Goal: Information Seeking & Learning: Find specific fact

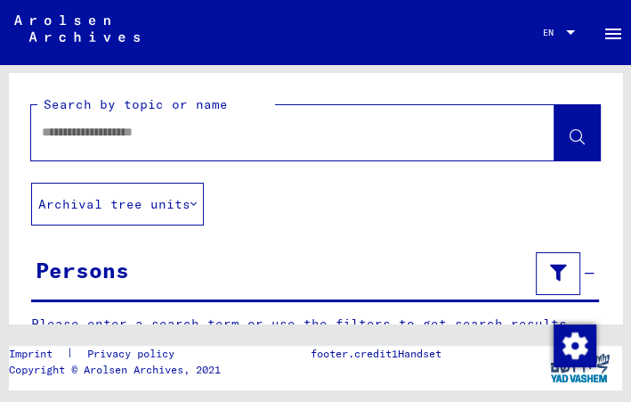
click at [232, 142] on div at bounding box center [271, 132] width 481 height 40
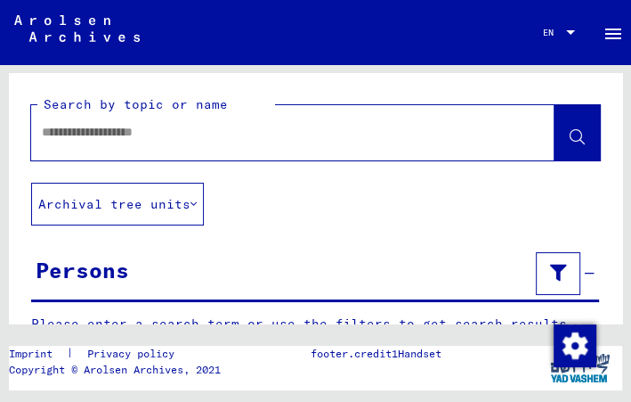
drag, startPoint x: 232, startPoint y: 142, endPoint x: 142, endPoint y: 134, distance: 91.3
click at [142, 134] on input "text" at bounding box center [277, 132] width 470 height 19
click at [256, 139] on input "text" at bounding box center [277, 132] width 470 height 19
type input "**********"
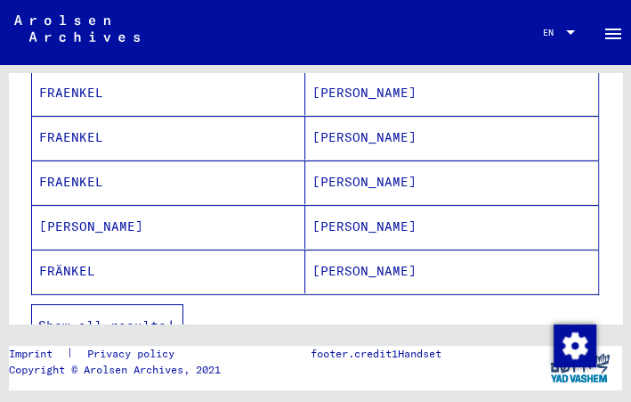
scroll to position [383, 0]
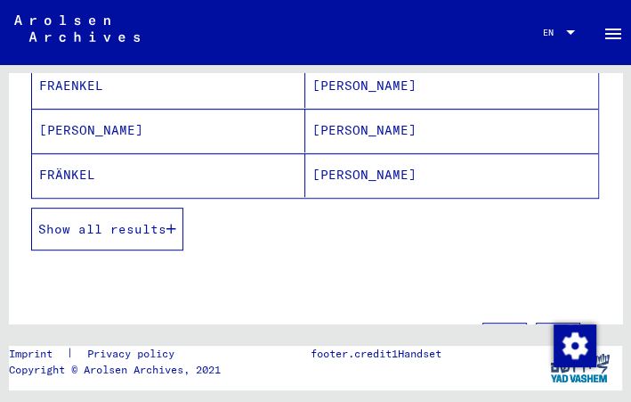
click at [142, 232] on button "Show all results" at bounding box center [107, 229] width 152 height 43
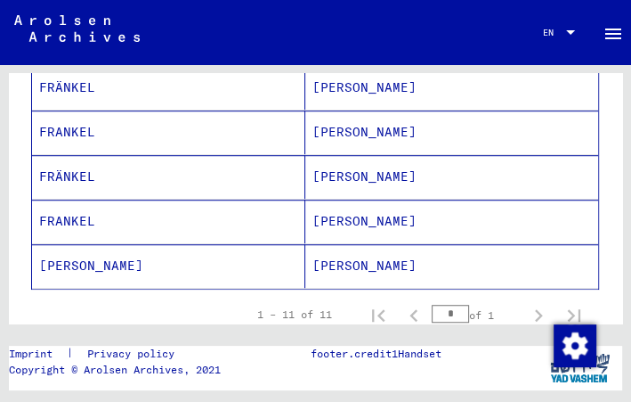
scroll to position [536, 0]
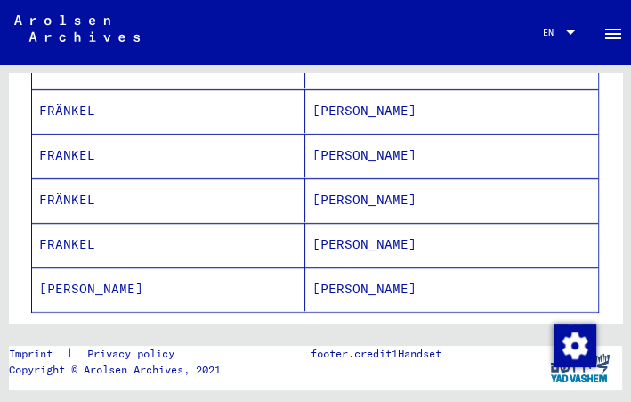
click at [142, 232] on mat-cell "FRANKEL" at bounding box center [168, 245] width 273 height 44
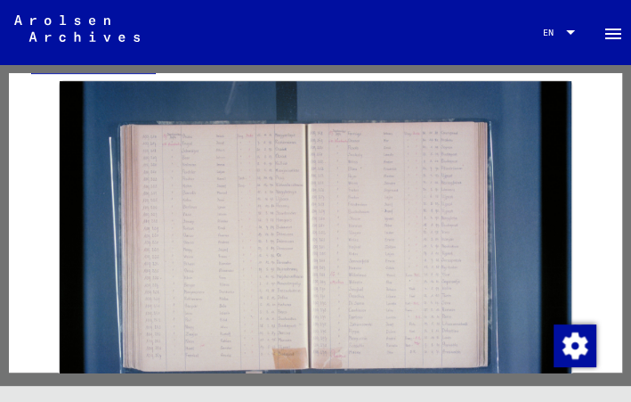
scroll to position [443, 0]
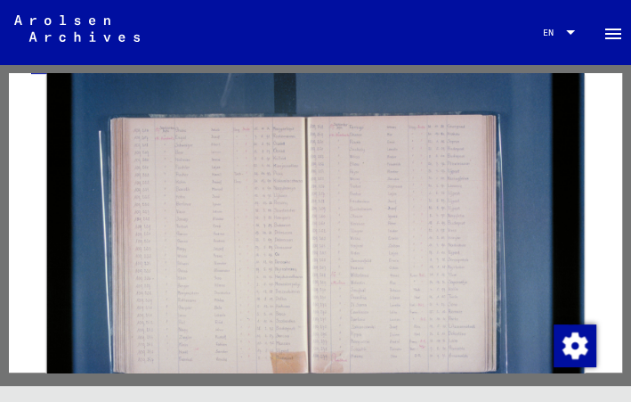
click at [246, 220] on img at bounding box center [316, 251] width 538 height 358
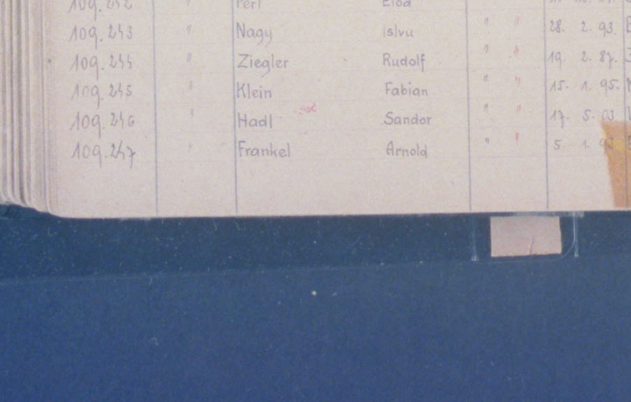
scroll to position [599, 0]
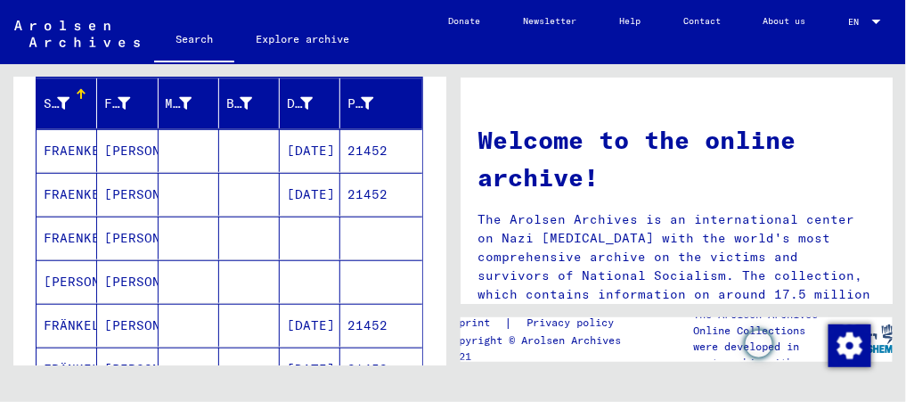
scroll to position [211, 0]
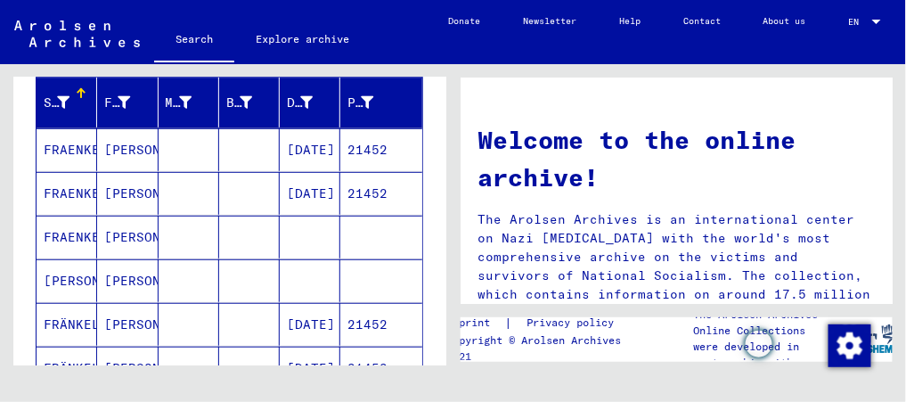
click at [238, 151] on mat-cell at bounding box center [249, 149] width 61 height 43
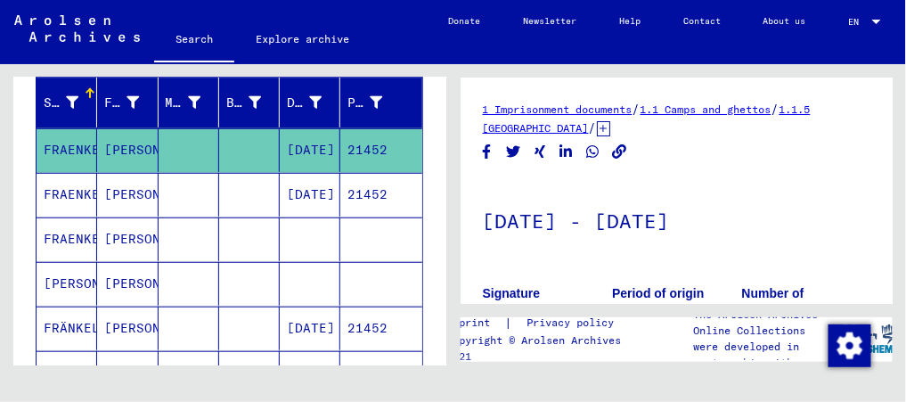
click at [237, 186] on mat-cell at bounding box center [249, 195] width 61 height 44
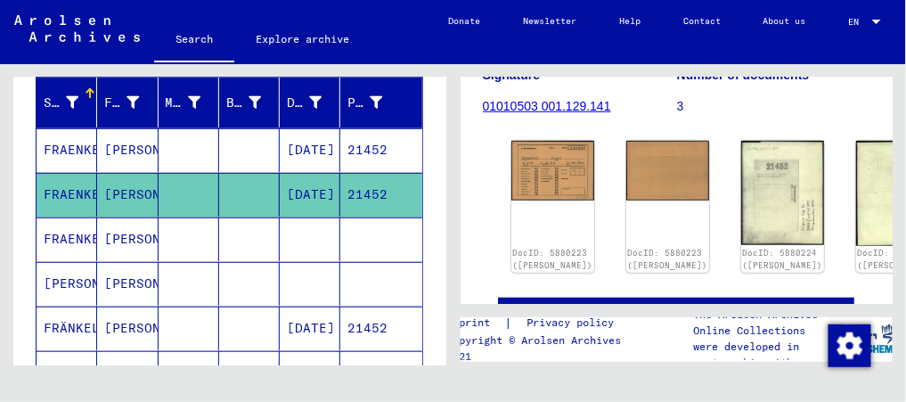
scroll to position [248, 0]
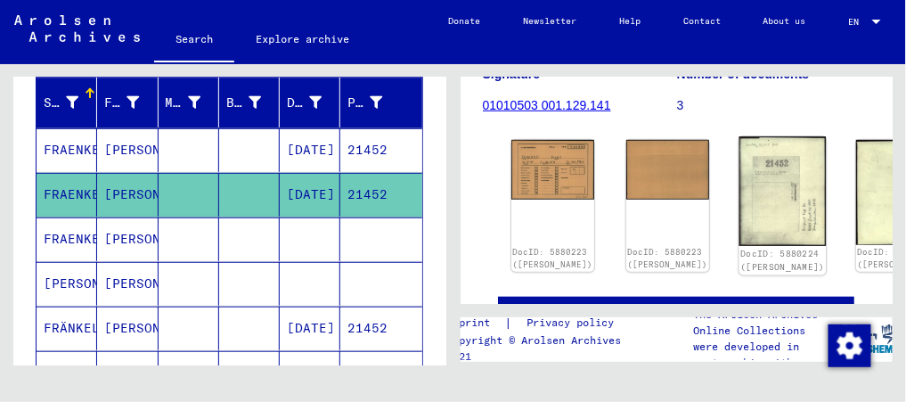
click at [631, 249] on link "DocID: 5880224 ([PERSON_NAME])" at bounding box center [782, 260] width 85 height 23
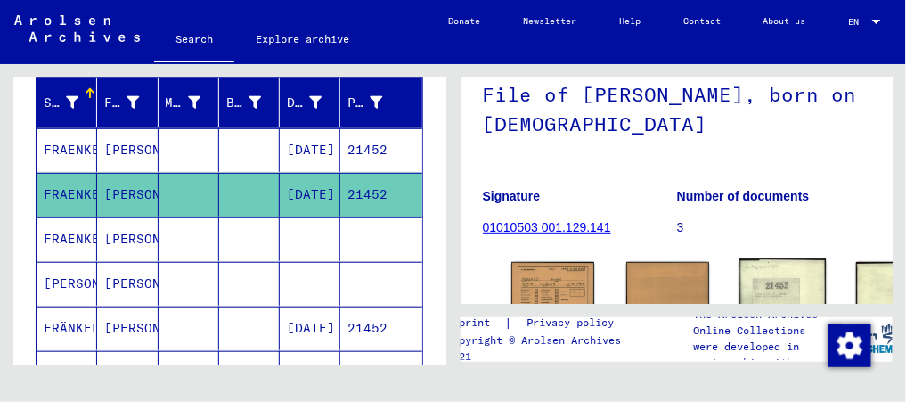
scroll to position [125, 0]
